Goal: Task Accomplishment & Management: Complete application form

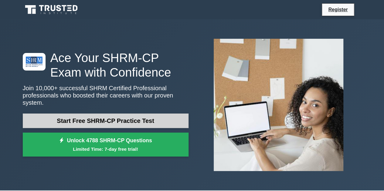
click at [113, 124] on link "Start Free SHRM-CP Practice Test" at bounding box center [106, 121] width 166 height 15
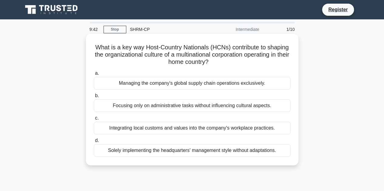
click at [134, 130] on div "Integrating local customs and values into the company's workplace practices." at bounding box center [192, 128] width 197 height 13
click at [94, 120] on input "c. Integrating local customs and values into the company's workplace practices." at bounding box center [94, 119] width 0 height 4
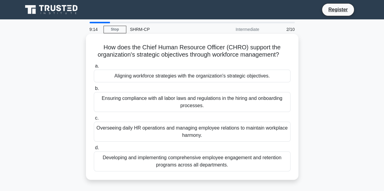
click at [132, 129] on div "Overseeing daily HR operations and managing employee relations to maintain work…" at bounding box center [192, 132] width 197 height 20
click at [94, 120] on input "c. Overseeing daily HR operations and managing employee relations to maintain w…" at bounding box center [94, 119] width 0 height 4
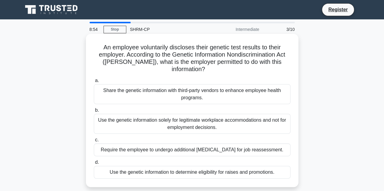
click at [127, 120] on div "Use the genetic information solely for legitimate workplace accommodations and …" at bounding box center [192, 124] width 197 height 20
click at [94, 113] on input "b. Use the genetic information solely for legitimate workplace accommodations a…" at bounding box center [94, 111] width 0 height 4
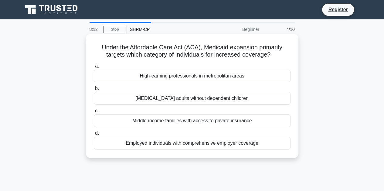
click at [128, 105] on div "a. High-earning professionals in metropolitan areas b. Low-income adults withou…" at bounding box center [192, 106] width 204 height 90
click at [130, 97] on div "Low-income adults without dependent children" at bounding box center [192, 98] width 197 height 13
click at [94, 91] on input "b. Low-income adults without dependent children" at bounding box center [94, 89] width 0 height 4
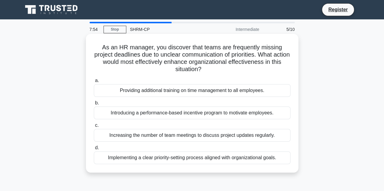
click at [133, 137] on div "Increasing the number of team meetings to discuss project updates regularly." at bounding box center [192, 135] width 197 height 13
click at [94, 128] on input "c. Increasing the number of team meetings to discuss project updates regularly." at bounding box center [94, 126] width 0 height 4
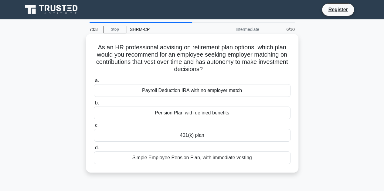
click at [157, 157] on div "Simple Employee Pension Plan, with immediate vesting" at bounding box center [192, 158] width 197 height 13
click at [94, 150] on input "d. Simple Employee Pension Plan, with immediate vesting" at bounding box center [94, 148] width 0 height 4
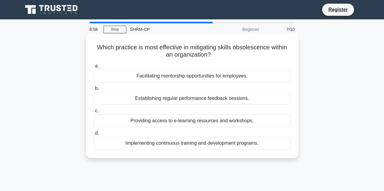
click at [157, 144] on div "Implementing continuous training and development programs." at bounding box center [192, 143] width 197 height 13
click at [94, 136] on input "d. Implementing continuous training and development programs." at bounding box center [94, 134] width 0 height 4
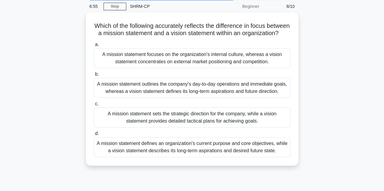
scroll to position [23, 0]
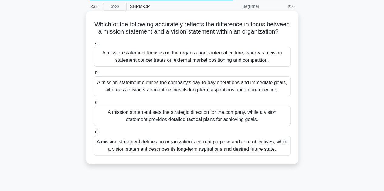
click at [271, 93] on div "A mission statement outlines the company's day-to-day operations and immediate …" at bounding box center [192, 86] width 197 height 20
click at [94, 75] on input "b. A mission statement outlines the company's day-to-day operations and immedia…" at bounding box center [94, 73] width 0 height 4
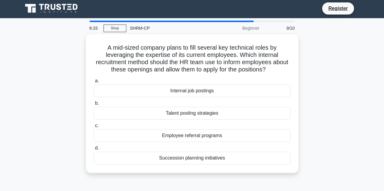
scroll to position [0, 0]
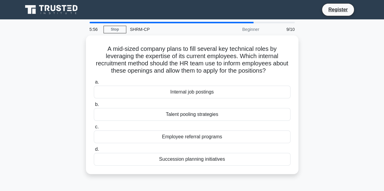
click at [271, 93] on div "Internal job postings" at bounding box center [192, 92] width 197 height 13
click at [94, 84] on input "a. Internal job postings" at bounding box center [94, 82] width 0 height 4
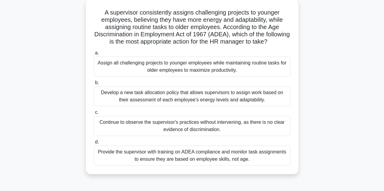
scroll to position [37, 0]
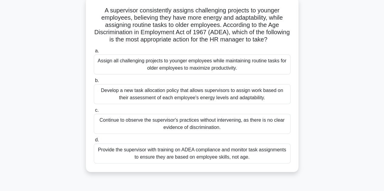
click at [276, 104] on div "Develop a new task allocation policy that allows supervisors to assign work bas…" at bounding box center [192, 94] width 197 height 20
click at [94, 83] on input "b. Develop a new task allocation policy that allows supervisors to assign work …" at bounding box center [94, 81] width 0 height 4
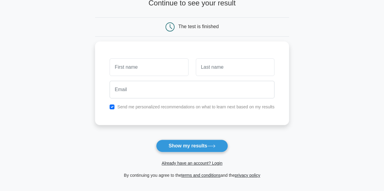
scroll to position [45, 0]
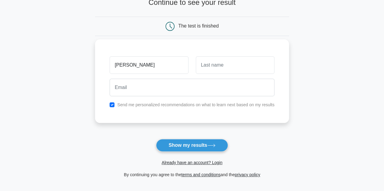
type input "netri"
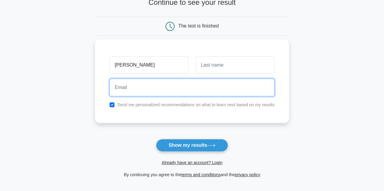
click at [149, 80] on input "email" at bounding box center [192, 88] width 165 height 18
type input "netripatwa06@gmail.com"
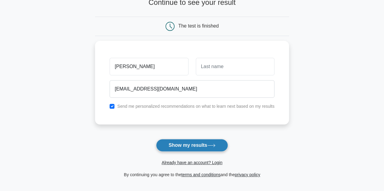
click at [168, 151] on button "Show my results" at bounding box center [192, 145] width 72 height 13
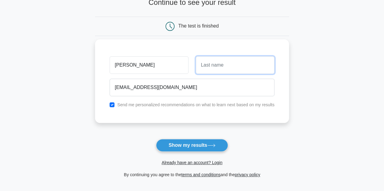
click at [229, 60] on input "text" at bounding box center [235, 65] width 79 height 18
type input "patwa"
click at [156, 139] on button "Show my results" at bounding box center [192, 145] width 72 height 13
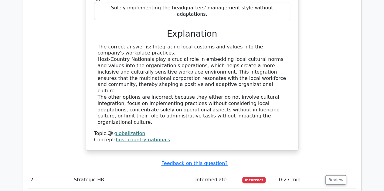
scroll to position [700, 0]
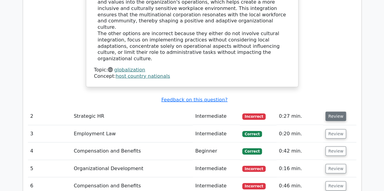
click at [331, 112] on button "Review" at bounding box center [335, 116] width 21 height 9
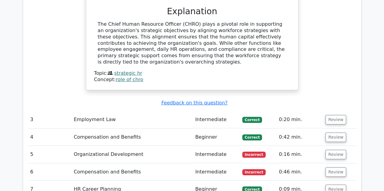
scroll to position [966, 0]
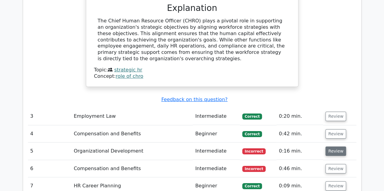
click at [328, 147] on button "Review" at bounding box center [335, 151] width 21 height 9
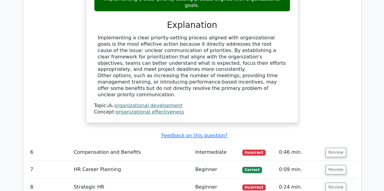
scroll to position [1251, 0]
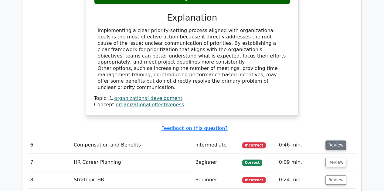
click at [331, 141] on button "Review" at bounding box center [335, 145] width 21 height 9
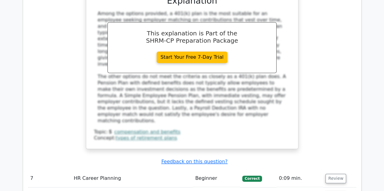
scroll to position [1575, 0]
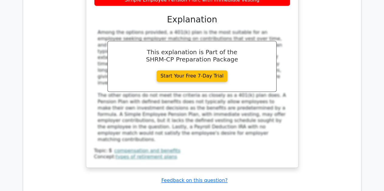
scroll to position [1526, 0]
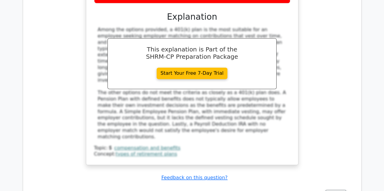
drag, startPoint x: 384, startPoint y: 124, endPoint x: 388, endPoint y: 134, distance: 11.3
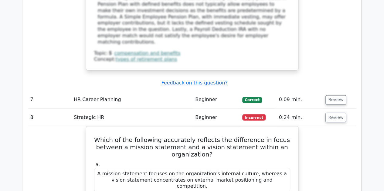
scroll to position [1697, 0]
